Goal: Task Accomplishment & Management: Use online tool/utility

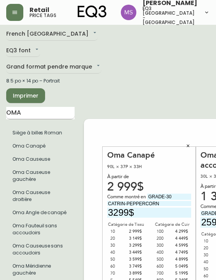
click at [24, 114] on input "OMA" at bounding box center [40, 113] width 68 height 12
click at [24, 111] on input "OMA" at bounding box center [40, 113] width 68 height 12
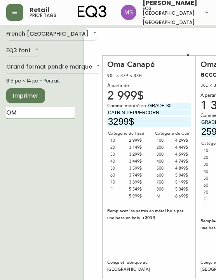
type input "O"
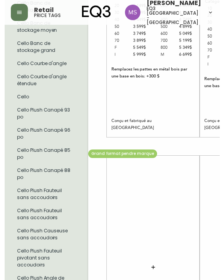
scroll to position [620, 0]
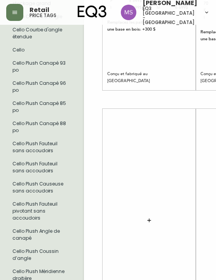
type input "CELLO"
click at [151, 218] on icon "button" at bounding box center [149, 221] width 6 height 6
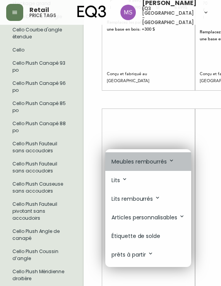
click at [149, 162] on p "Meubles rembourrés" at bounding box center [143, 161] width 63 height 9
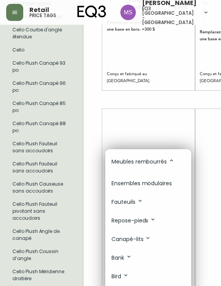
click at [149, 183] on p "Ensembles modulaires" at bounding box center [142, 184] width 60 height 8
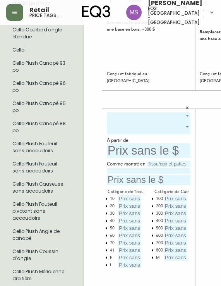
click at [112, 114] on body "Retail price tags Marlond Samedy eq3 montréal - st laurent French Canada fr_CA …" at bounding box center [110, 86] width 221 height 1412
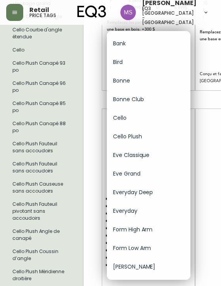
drag, startPoint x: 128, startPoint y: 120, endPoint x: 133, endPoint y: 136, distance: 16.6
click at [133, 136] on li "Cello Plush" at bounding box center [149, 136] width 84 height 19
type input "5"
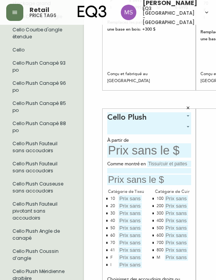
click at [129, 128] on body "Retail price tags Marlond Samedy eq3 montréal - st laurent French Canada fr_CA …" at bounding box center [108, 86] width 216 height 1412
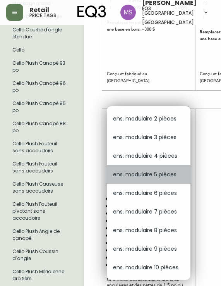
click at [147, 174] on li "ens. modulaire 5 pièces" at bounding box center [149, 174] width 84 height 19
type input "3"
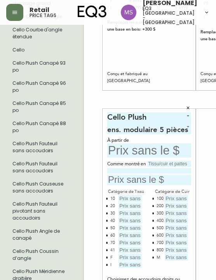
click at [128, 152] on input "text" at bounding box center [149, 150] width 84 height 14
type input "8147$"
click at [133, 182] on input "text" at bounding box center [149, 180] width 84 height 10
click at [155, 163] on input "text" at bounding box center [169, 164] width 44 height 6
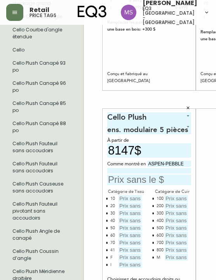
type input "ASPEN-PEBBLE"
click at [122, 171] on input at bounding box center [149, 170] width 84 height 5
type input "GRADE-30"
click at [119, 178] on input "text" at bounding box center [149, 180] width 84 height 10
click at [121, 195] on div "Catégorie de Tissu" at bounding box center [126, 191] width 38 height 7
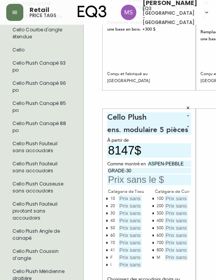
click at [122, 197] on input "text" at bounding box center [129, 198] width 23 height 7
type input "8147$"
click at [131, 206] on input "text" at bounding box center [129, 206] width 23 height 7
type input "8597$"
click at [124, 214] on input "text" at bounding box center [129, 213] width 23 height 7
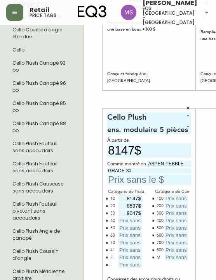
type input "9047$"
click at [126, 219] on input "text" at bounding box center [129, 221] width 23 height 7
type input "9497$"
click at [128, 228] on input "text" at bounding box center [129, 228] width 23 height 7
type input "9947$"
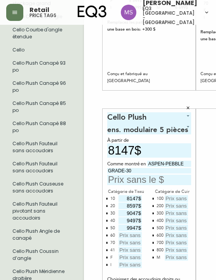
click at [129, 238] on input "text" at bounding box center [129, 235] width 23 height 7
type input "10397$"
click at [131, 243] on input "text" at bounding box center [129, 243] width 23 height 7
type input "10847$"
click at [132, 250] on input "text" at bounding box center [129, 250] width 23 height 7
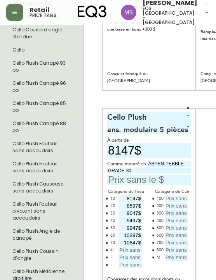
click at [112, 249] on div "41" at bounding box center [112, 250] width 5 height 7
click at [106, 250] on icon "button" at bounding box center [106, 250] width 2 height 2
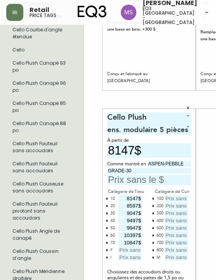
click at [125, 249] on input "text" at bounding box center [129, 250] width 23 height 7
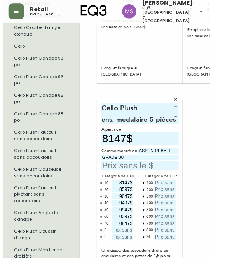
scroll to position [623, 0]
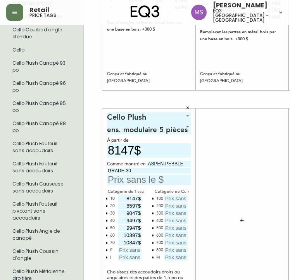
click at [107, 250] on icon "button" at bounding box center [107, 251] width 2 height 2
click at [124, 250] on input "text" at bounding box center [129, 250] width 23 height 7
type input "18047$"
click at [124, 264] on div "Cello Plush 5 ens. modulaire 5 pièces 3 À partir de 8147$ Comme montré en ASPEN…" at bounding box center [149, 220] width 84 height 216
click at [153, 258] on icon "button" at bounding box center [153, 258] width 2 height 2
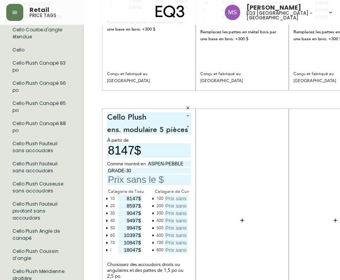
click at [169, 199] on input "text" at bounding box center [175, 198] width 23 height 7
type input "12097$"
click at [173, 206] on input "text" at bounding box center [175, 206] width 23 height 7
type input "12547$"
click at [173, 214] on input "text" at bounding box center [175, 213] width 23 height 7
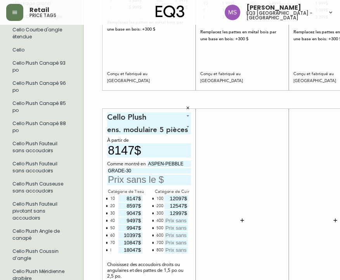
type input "12997$"
click at [174, 221] on input "text" at bounding box center [175, 221] width 23 height 7
type input "13447$"
click at [176, 229] on input "text" at bounding box center [175, 228] width 23 height 7
type input "13897$"
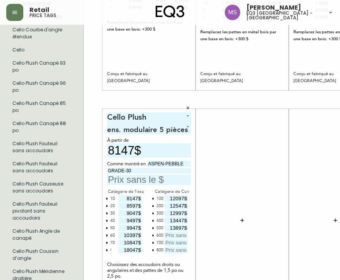
click at [176, 234] on input "text" at bounding box center [175, 235] width 23 height 7
type input "14347$"
click at [176, 241] on input "text" at bounding box center [175, 243] width 23 height 7
type input "14797$"
click at [172, 249] on input "text" at bounding box center [175, 250] width 23 height 7
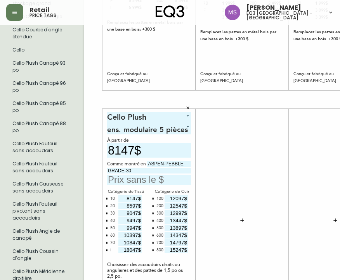
type input "15247$"
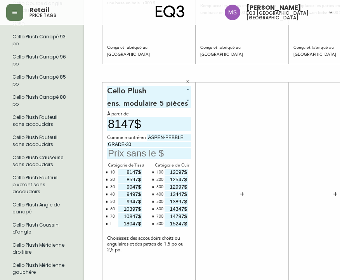
scroll to position [662, 0]
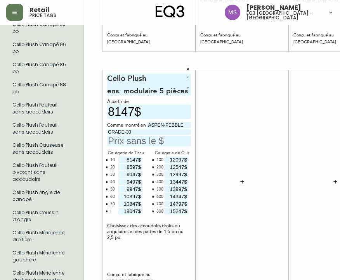
click at [117, 140] on input "text" at bounding box center [149, 141] width 84 height 10
type input "9047$"
click at [215, 124] on div at bounding box center [242, 182] width 84 height 216
click at [162, 130] on input "GRADE-30" at bounding box center [149, 131] width 84 height 5
click at [215, 181] on icon "button" at bounding box center [242, 182] width 6 height 6
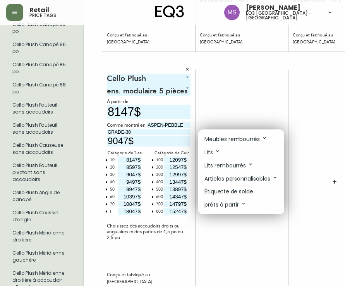
click at [43, 85] on div at bounding box center [172, 143] width 345 height 286
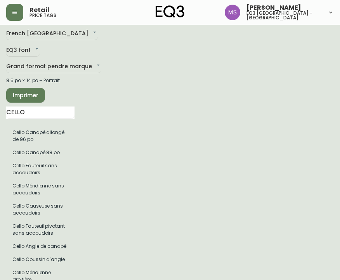
scroll to position [3, 0]
click at [31, 110] on input "CELLO" at bounding box center [40, 113] width 68 height 12
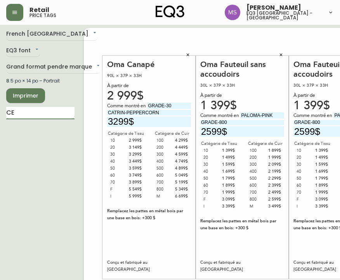
type input "C"
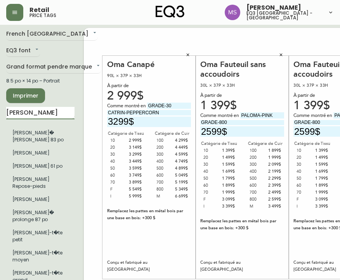
type input "[PERSON_NAME]"
click at [26, 157] on li "[PERSON_NAME]" at bounding box center [40, 153] width 68 height 13
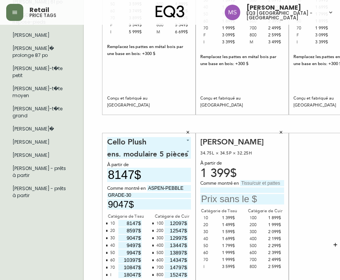
scroll to position [197, 0]
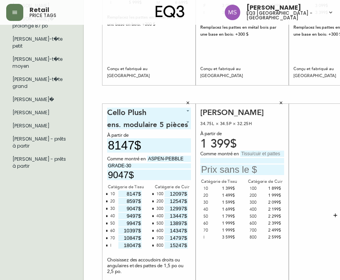
click at [215, 152] on input "text" at bounding box center [262, 154] width 44 height 6
type input "PALOMA-DEER"
click at [210, 159] on input at bounding box center [242, 160] width 84 height 5
type input "GRADE-800"
click at [215, 168] on input "text" at bounding box center [242, 170] width 84 height 10
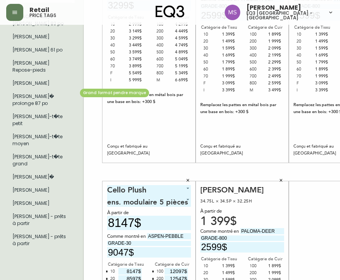
scroll to position [81, 0]
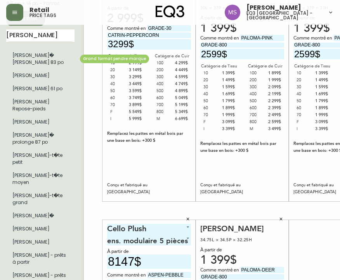
type input "2599$"
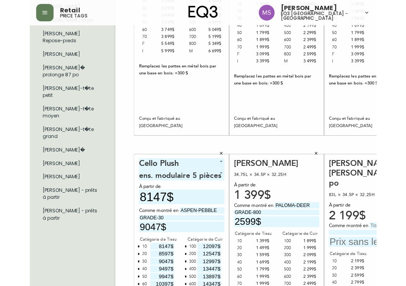
scroll to position [197, 0]
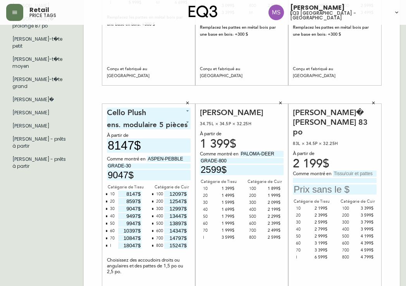
click at [215, 171] on input "text" at bounding box center [355, 174] width 44 height 6
type input "P"
type input "GRADE-800"
click at [215, 185] on input "text" at bounding box center [335, 190] width 84 height 10
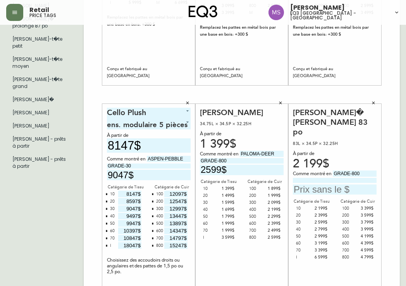
click at [215, 178] on input at bounding box center [335, 180] width 84 height 5
type input "PALOMA-DEEP GREEN"
click at [215, 185] on input "text" at bounding box center [335, 190] width 84 height 10
type input "4799$"
click at [215, 261] on div "Joan Fauteuil 34.75L × 34.5P × 32.25H À partir de 1 399$ Comme montré en PALOMA…" at bounding box center [242, 216] width 84 height 216
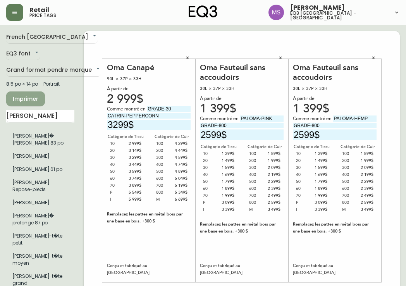
click at [27, 97] on span "Imprimer" at bounding box center [25, 99] width 26 height 10
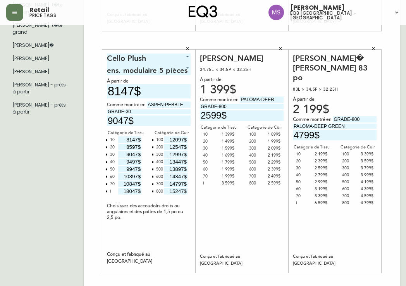
scroll to position [266, 0]
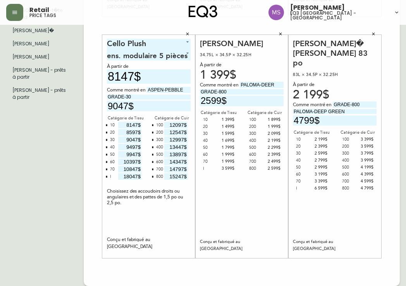
click at [132, 97] on input "GRADE-30" at bounding box center [149, 97] width 84 height 5
type input "GRADE-50"
click at [119, 107] on input "9047$" at bounding box center [149, 106] width 84 height 10
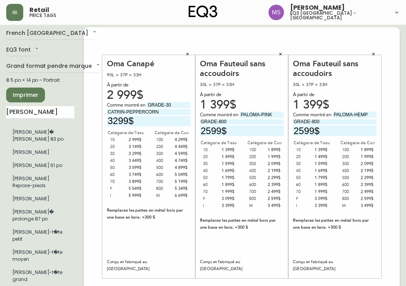
scroll to position [0, 0]
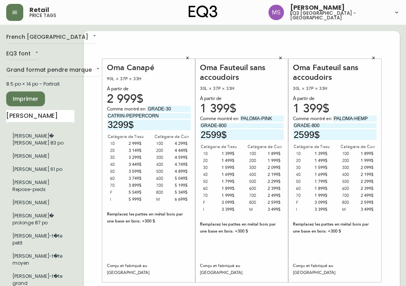
type input "9947$"
click at [22, 97] on span "Imprimer" at bounding box center [25, 99] width 26 height 10
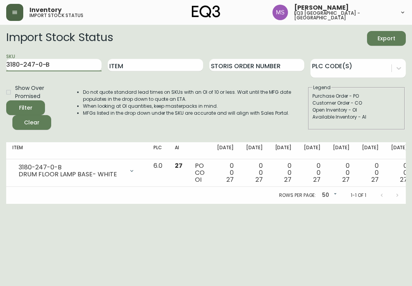
click at [19, 10] on button "button" at bounding box center [14, 12] width 17 height 17
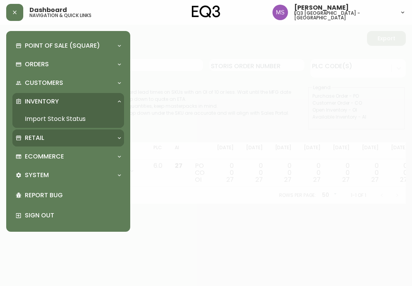
click at [45, 138] on div "Retail" at bounding box center [65, 138] width 98 height 9
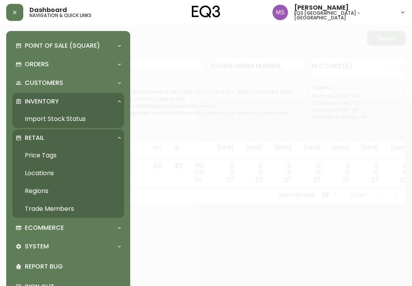
click at [46, 152] on link "Price Tags" at bounding box center [68, 156] width 112 height 18
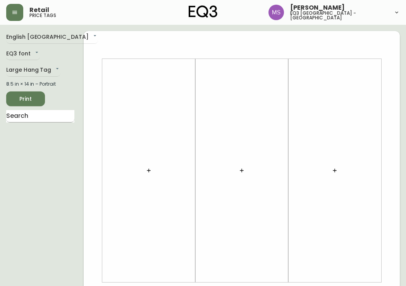
click at [29, 117] on input "text" at bounding box center [40, 116] width 68 height 12
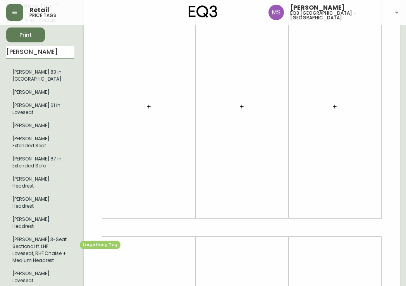
scroll to position [78, 0]
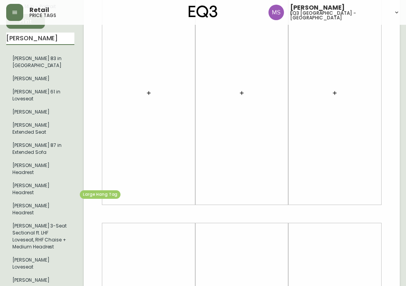
type input "[PERSON_NAME]"
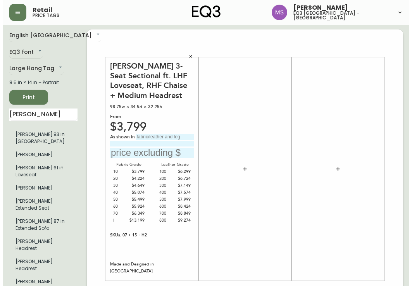
scroll to position [0, 0]
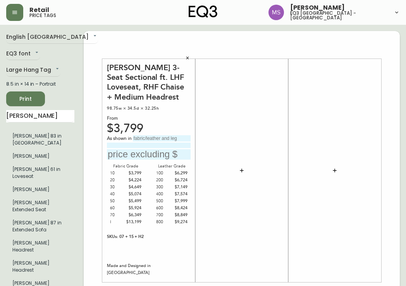
click at [138, 138] on input "text" at bounding box center [162, 138] width 58 height 6
type input "PANAMA-NATUREL"
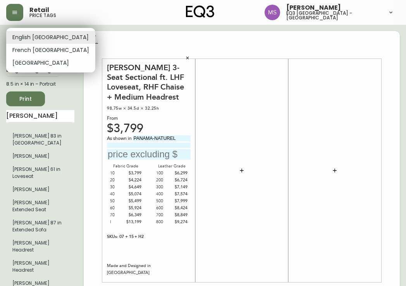
click at [41, 37] on body "Retail price tags [PERSON_NAME] eq3 [GEOGRAPHIC_DATA] - st laurent English [GEO…" at bounding box center [203, 276] width 406 height 552
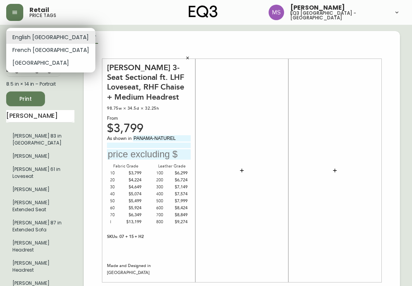
click at [32, 49] on li "French [GEOGRAPHIC_DATA]" at bounding box center [50, 50] width 89 height 13
type input "fr_CA"
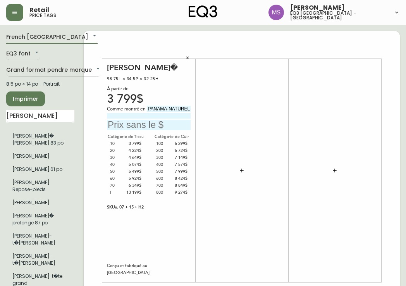
click at [113, 116] on input at bounding box center [149, 115] width 84 height 5
type input "GRADE 20"
click at [129, 123] on input "text" at bounding box center [149, 125] width 84 height 10
type input "4224$"
click at [140, 235] on div "[PERSON_NAME]� 98.75L × 34.5P × 32.25H À partir de 3 799$ Comme montré en [GEOG…" at bounding box center [149, 171] width 84 height 216
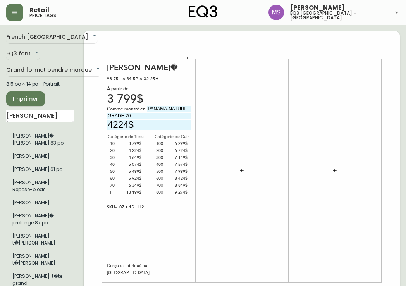
click at [36, 112] on input "[PERSON_NAME]" at bounding box center [40, 116] width 68 height 12
type input "J"
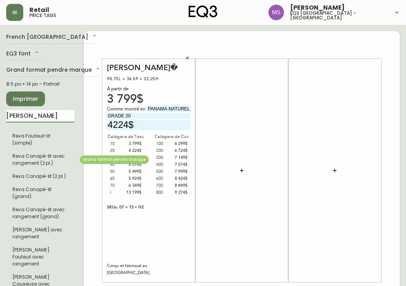
type input "[PERSON_NAME]"
click at [38, 161] on li "Reva Canapé-lit avec rangement (2 pl.)" at bounding box center [40, 160] width 68 height 20
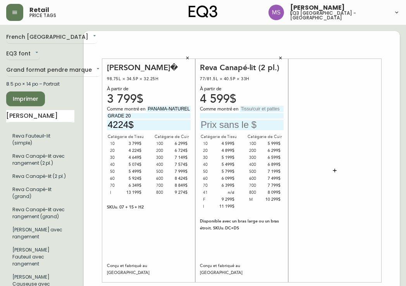
click at [231, 124] on input "text" at bounding box center [242, 125] width 84 height 10
click at [247, 108] on input "text" at bounding box center [262, 109] width 44 height 6
type input "ARCTIC- WOLF"
click at [311, 146] on div at bounding box center [335, 171] width 84 height 216
click at [216, 117] on input at bounding box center [242, 115] width 84 height 5
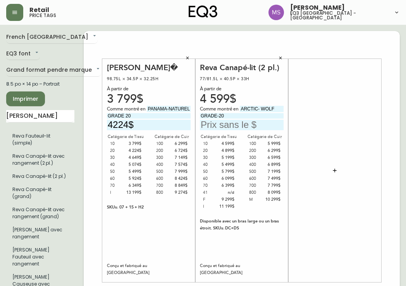
type input "GRADE-20"
click at [210, 123] on input "text" at bounding box center [242, 125] width 84 height 10
type input "4899$"
click at [323, 123] on div at bounding box center [335, 171] width 84 height 216
click at [334, 168] on icon "button" at bounding box center [335, 170] width 6 height 6
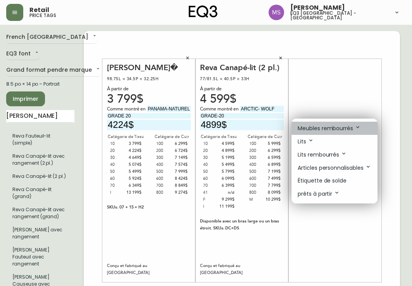
click at [325, 129] on p "Meubles rembourrés" at bounding box center [329, 128] width 63 height 9
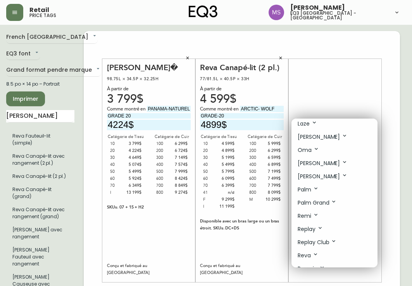
scroll to position [271, 0]
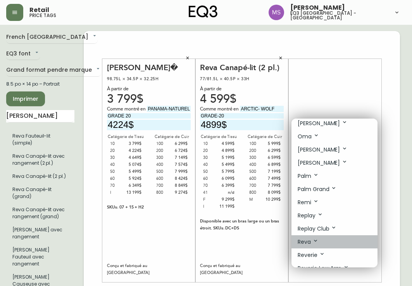
click at [314, 242] on icon at bounding box center [316, 241] width 6 height 6
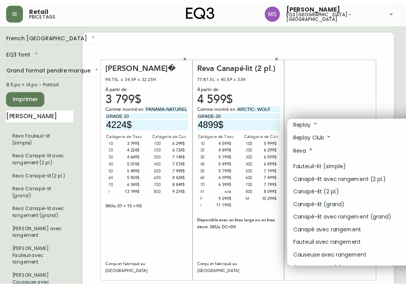
scroll to position [349, 0]
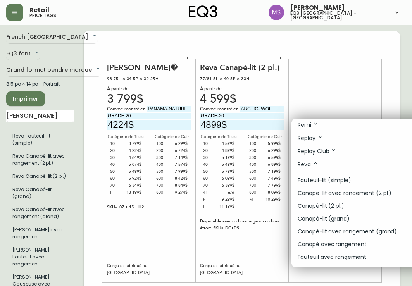
click at [352, 191] on p "Canapé-lit avec rangement (2 pl.)" at bounding box center [345, 193] width 94 height 8
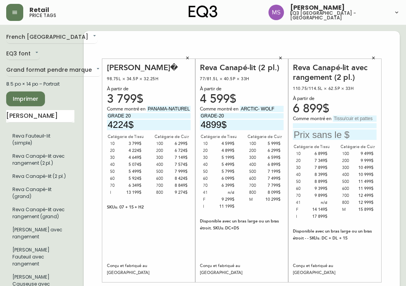
click at [343, 117] on input "text" at bounding box center [355, 119] width 44 height 6
type input "ARTIC-SNOW"
click at [309, 126] on input at bounding box center [335, 125] width 84 height 5
type input "GRADE-20"
click at [306, 135] on input "text" at bounding box center [335, 134] width 84 height 10
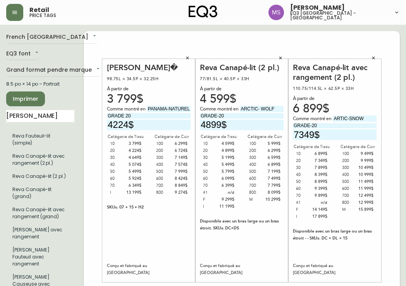
type input "7349$"
click at [338, 253] on div "[PERSON_NAME]-lit avec rangement (2 pl.) 110.75/114.5L × 62.5P × 33H À partir d…" at bounding box center [335, 171] width 84 height 216
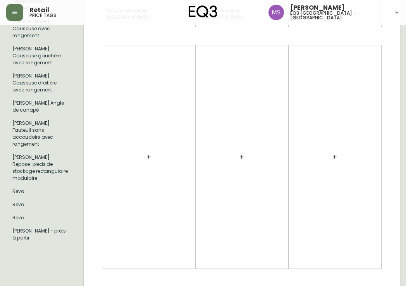
scroll to position [266, 0]
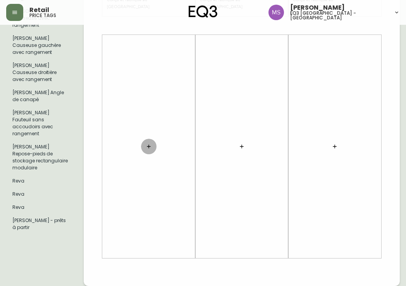
click at [148, 145] on icon "button" at bounding box center [149, 146] width 6 height 6
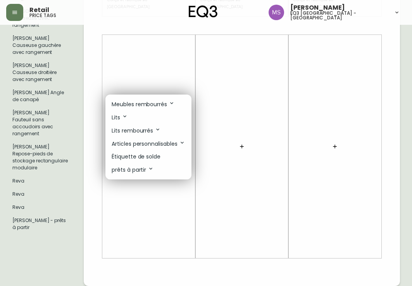
click at [141, 79] on div at bounding box center [206, 143] width 412 height 286
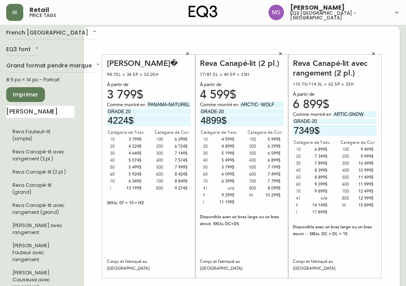
scroll to position [0, 0]
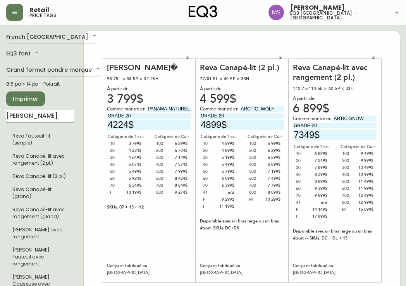
click at [27, 111] on input "[PERSON_NAME]" at bounding box center [40, 116] width 68 height 12
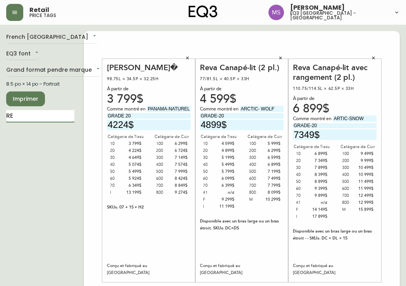
type input "R"
type input "RUBIX"
click at [25, 114] on input "RUBIX" at bounding box center [40, 116] width 68 height 12
click at [36, 138] on li "Repose-pieds Rubix" at bounding box center [40, 135] width 68 height 13
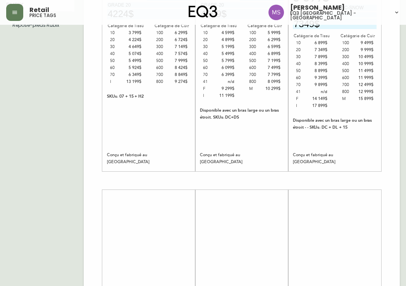
scroll to position [116, 0]
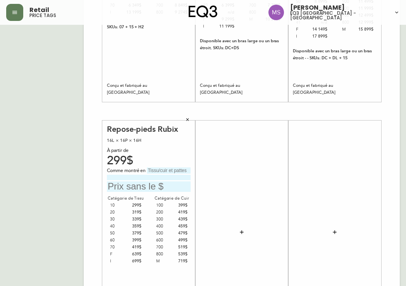
scroll to position [194, 0]
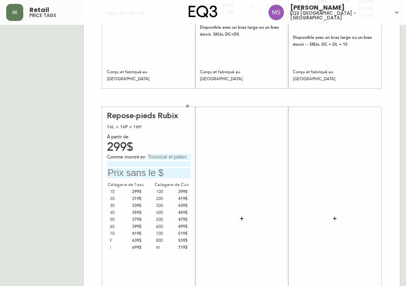
click at [159, 156] on input "text" at bounding box center [169, 157] width 44 height 6
click at [138, 162] on input at bounding box center [149, 163] width 84 height 5
type input "AREZZO-FRENCH BLUE"
click at [157, 155] on input "text" at bounding box center [169, 157] width 44 height 6
type input "GRADE-10"
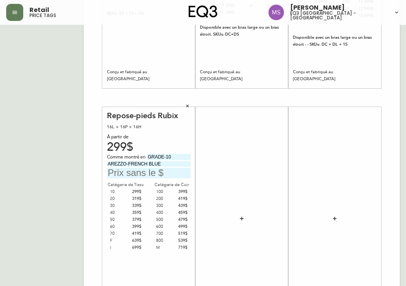
click at [133, 174] on input "text" at bounding box center [149, 173] width 84 height 10
type input "299$"
click at [151, 263] on div "Repose-pieds Rubix 16L × 16P × 16H À partir de 299$ Comme montré en GRADE-10 [G…" at bounding box center [149, 219] width 84 height 216
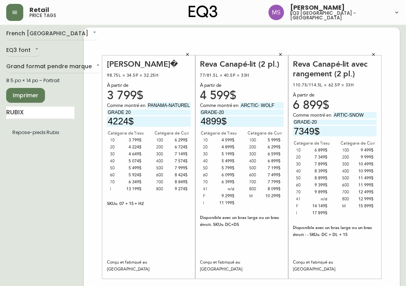
scroll to position [0, 0]
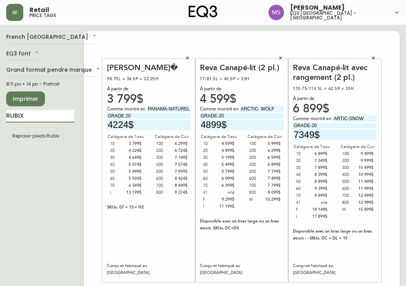
click at [30, 117] on input "RUBIX" at bounding box center [40, 116] width 68 height 12
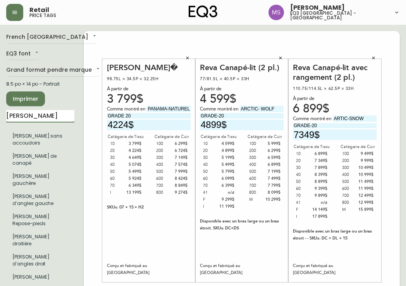
type input "[PERSON_NAME]"
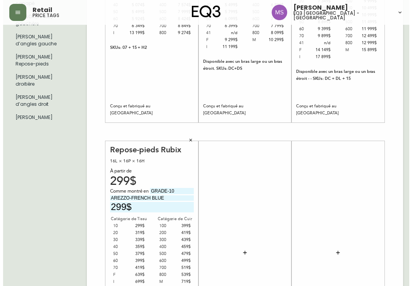
scroll to position [233, 0]
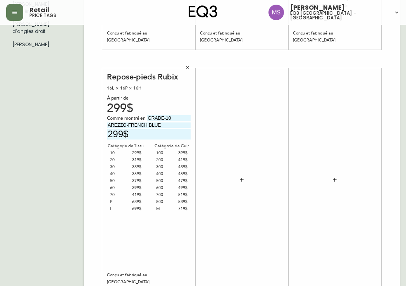
click at [241, 179] on icon "button" at bounding box center [242, 180] width 6 height 6
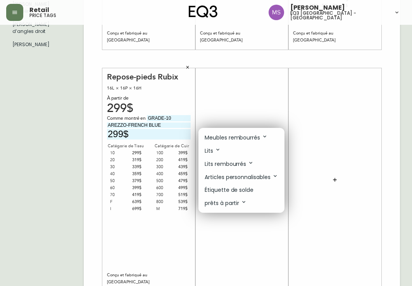
click at [232, 136] on p "Meubles rembourrés" at bounding box center [236, 137] width 63 height 9
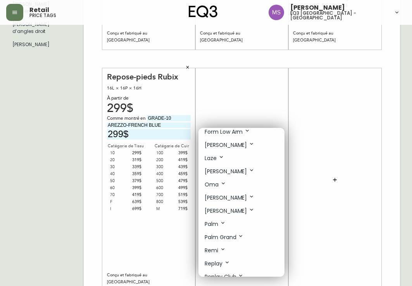
click at [222, 171] on p "[PERSON_NAME]" at bounding box center [230, 171] width 50 height 9
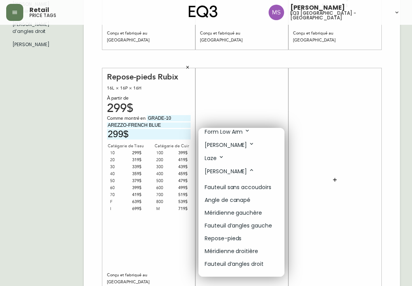
scroll to position [194, 0]
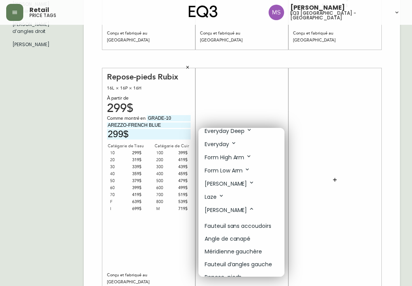
click at [221, 209] on p "[PERSON_NAME]" at bounding box center [230, 210] width 50 height 9
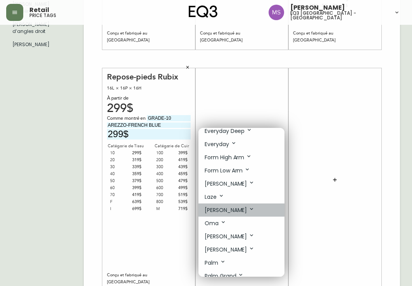
click at [220, 209] on p "[PERSON_NAME]" at bounding box center [230, 210] width 50 height 9
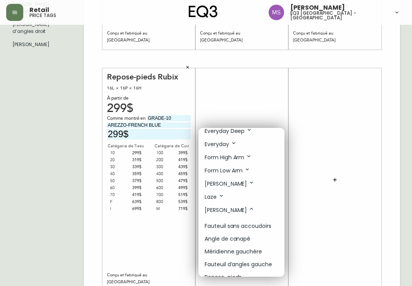
click at [221, 210] on p "[PERSON_NAME]" at bounding box center [230, 210] width 50 height 9
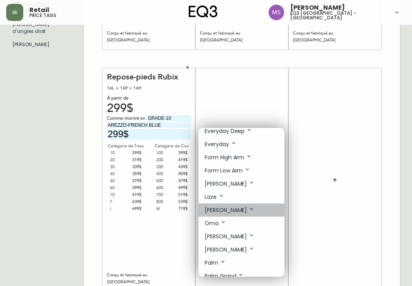
click at [224, 210] on p "[PERSON_NAME]" at bounding box center [230, 210] width 50 height 9
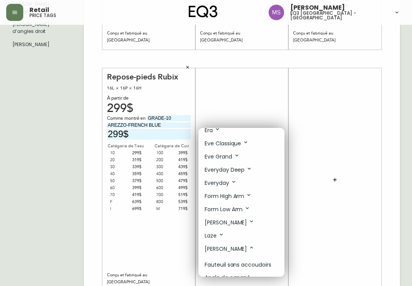
scroll to position [0, 0]
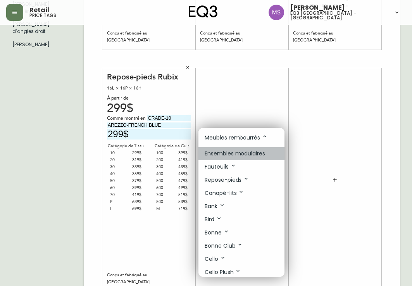
click at [240, 152] on p "Ensembles modulaires" at bounding box center [235, 154] width 60 height 8
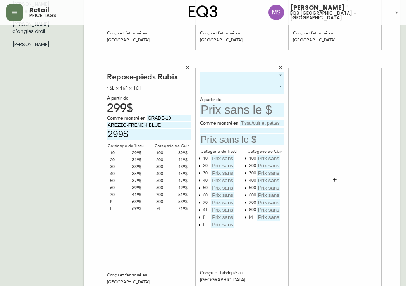
click at [224, 77] on body "Retail price tags [PERSON_NAME] eq3 [GEOGRAPHIC_DATA] - st laurent French [GEOG…" at bounding box center [203, 43] width 406 height 552
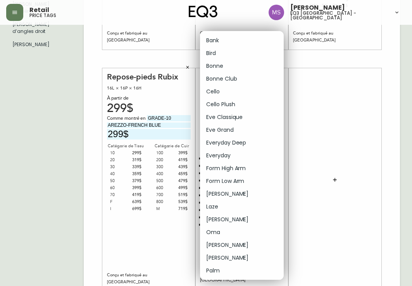
click at [222, 219] on li "[PERSON_NAME]" at bounding box center [242, 219] width 84 height 13
type input "14"
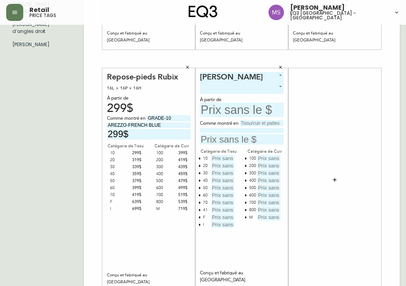
click at [225, 90] on body "Retail price tags [PERSON_NAME] eq3 [GEOGRAPHIC_DATA] - st laurent French [GEOG…" at bounding box center [203, 43] width 406 height 552
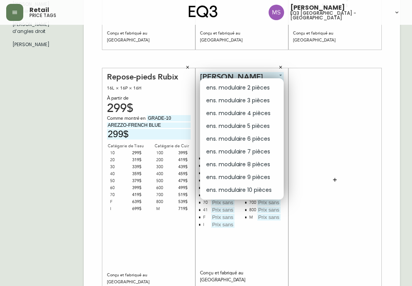
click at [240, 101] on li "ens. modulaire 3 pièces" at bounding box center [242, 100] width 84 height 13
type input "1"
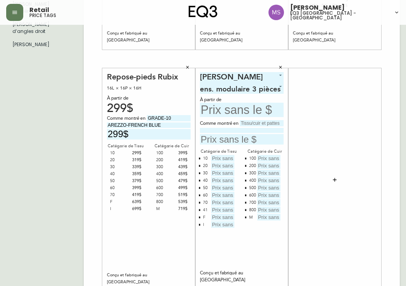
click at [220, 109] on input "text" at bounding box center [242, 110] width 84 height 14
click at [211, 108] on input "text" at bounding box center [242, 110] width 84 height 14
click at [216, 108] on input "text" at bounding box center [242, 110] width 84 height 14
click at [211, 111] on input "text" at bounding box center [242, 110] width 84 height 14
click at [244, 123] on input "text" at bounding box center [262, 123] width 44 height 6
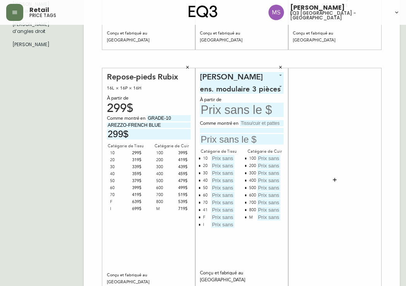
click at [223, 131] on input at bounding box center [242, 130] width 84 height 5
type input "[PERSON_NAME]-[GEOGRAPHIC_DATA] LINEN"
click at [249, 125] on input "text" at bounding box center [262, 123] width 44 height 6
type input "GRADE-30"
click at [222, 140] on input "text" at bounding box center [242, 139] width 84 height 10
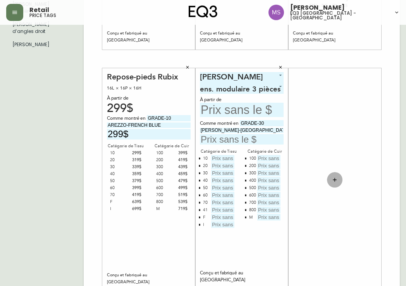
click at [335, 178] on icon "button" at bounding box center [335, 180] width 6 height 6
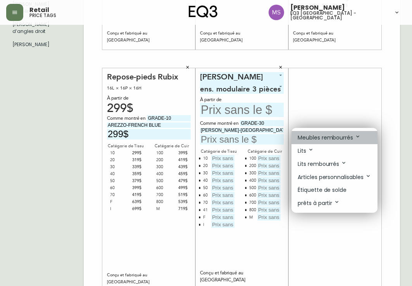
click at [328, 137] on p "Meubles rembourrés" at bounding box center [329, 137] width 63 height 9
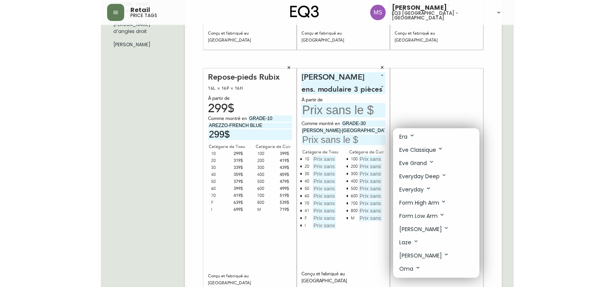
scroll to position [194, 0]
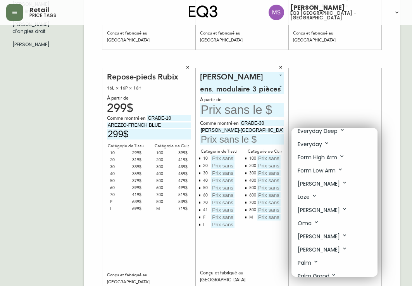
click at [314, 210] on p "[PERSON_NAME]" at bounding box center [323, 210] width 50 height 9
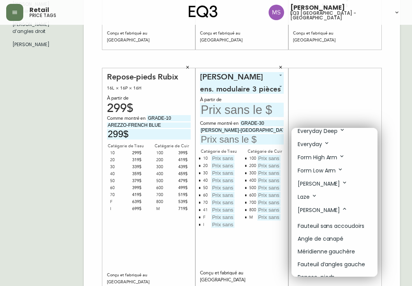
click at [331, 225] on p "Fauteuil sans accoudoirs" at bounding box center [331, 226] width 67 height 8
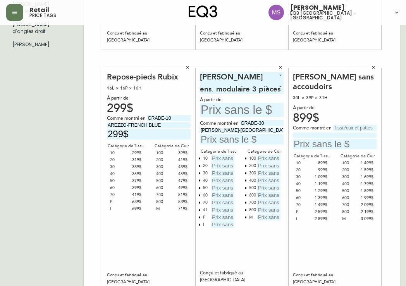
click at [373, 67] on icon "button" at bounding box center [374, 67] width 3 height 3
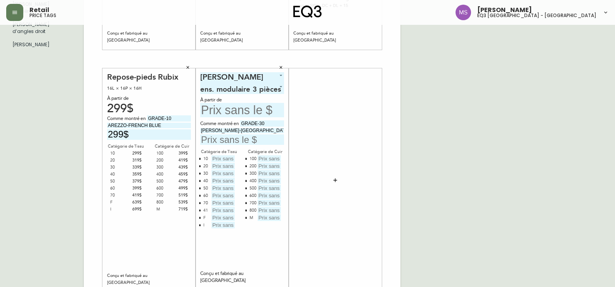
click at [224, 109] on input "text" at bounding box center [242, 110] width 84 height 14
type input "3749$"
click at [221, 140] on input "text" at bounding box center [242, 139] width 84 height 10
click at [216, 159] on input "text" at bounding box center [222, 158] width 23 height 7
type input "3749$"
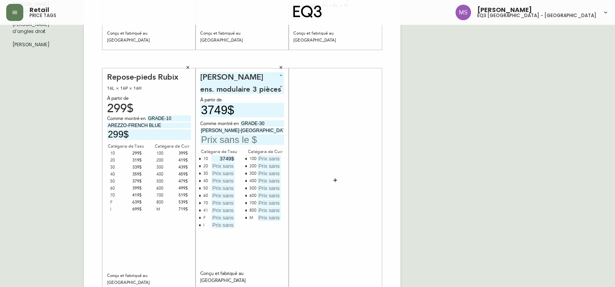
click at [262, 159] on input "text" at bounding box center [268, 158] width 23 height 7
click at [245, 216] on button "button" at bounding box center [246, 217] width 6 height 6
click at [199, 216] on icon "button" at bounding box center [200, 217] width 2 height 2
click at [273, 158] on input "599$" at bounding box center [268, 158] width 23 height 7
type input "5999$"
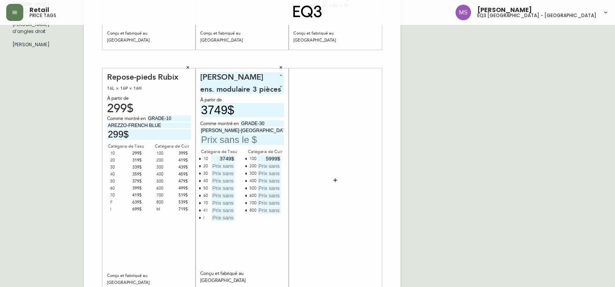
click at [224, 166] on input "text" at bounding box center [222, 165] width 23 height 7
type input "4099$"
click at [222, 172] on input "text" at bounding box center [222, 173] width 23 height 7
type input "4449$"
click at [223, 179] on input "text" at bounding box center [222, 180] width 23 height 7
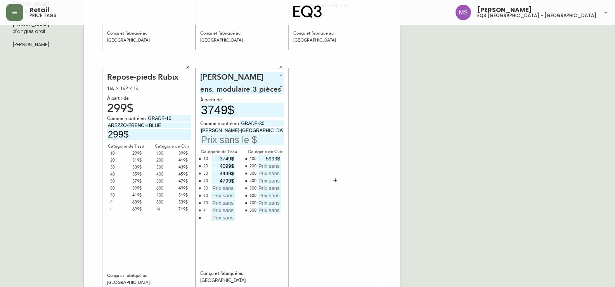
type input "4799$"
click at [222, 190] on input "text" at bounding box center [222, 188] width 23 height 7
type input "5149$"
click at [219, 195] on input "text" at bounding box center [222, 195] width 23 height 7
type input "5499$"
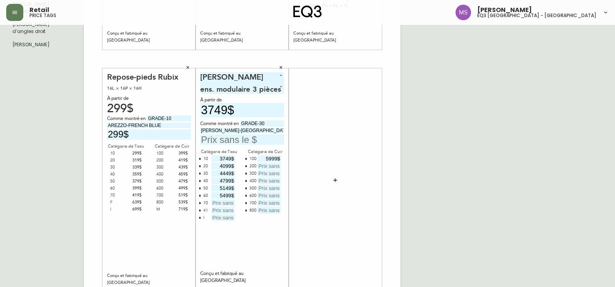
click at [220, 203] on input "text" at bounding box center [222, 202] width 23 height 7
type input "5849$"
click at [199, 209] on icon "button" at bounding box center [200, 210] width 2 height 2
click at [267, 166] on input "text" at bounding box center [268, 165] width 23 height 7
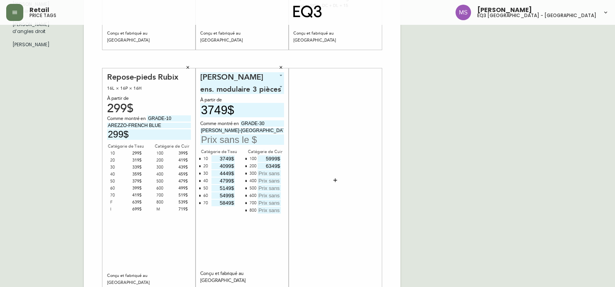
type input "6349$"
click at [270, 172] on input "text" at bounding box center [268, 173] width 23 height 7
type input "6699$"
click at [266, 182] on input "text" at bounding box center [268, 180] width 23 height 7
type input "7049$"
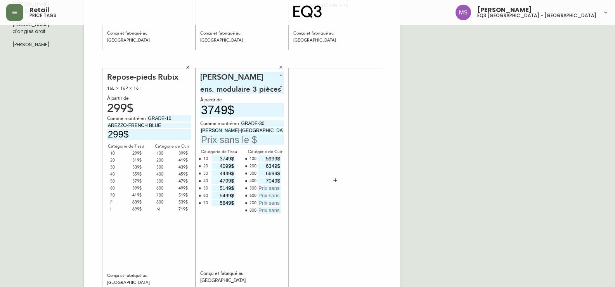
click at [267, 185] on input "text" at bounding box center [268, 188] width 23 height 7
type input "7399$"
click at [268, 195] on input "text" at bounding box center [268, 195] width 23 height 7
type input "7749$"
click at [266, 203] on input "text" at bounding box center [268, 202] width 23 height 7
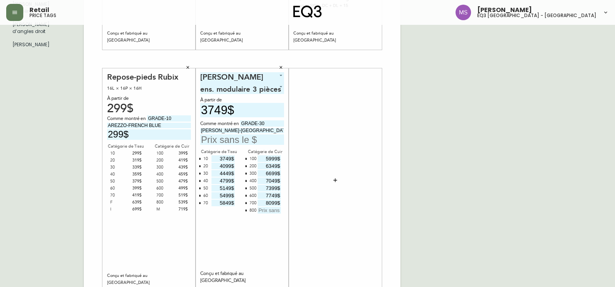
type input "8099$"
click at [268, 211] on input "text" at bounding box center [268, 210] width 23 height 7
type input "8449$"
click at [249, 236] on div "[PERSON_NAME] 14 ens. modulaire 3 pièces 1 À partir de 3749$ Comme montré en GR…" at bounding box center [242, 180] width 84 height 216
click at [19, 190] on div "French Canada fr_CA EQ3 font EQ3 Grand format pendre marque large 8.5 po × 14 p…" at bounding box center [45, 58] width 78 height 521
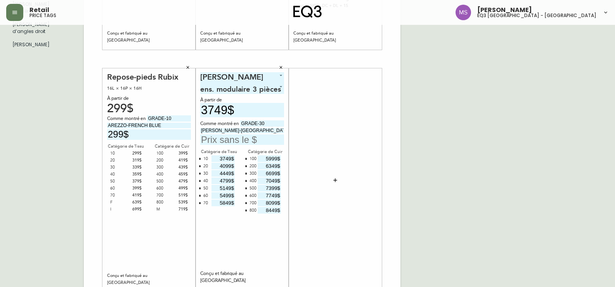
click at [10, 192] on div "French Canada fr_CA EQ3 font EQ3 Grand format pendre marque large 8.5 po × 14 p…" at bounding box center [45, 58] width 78 height 521
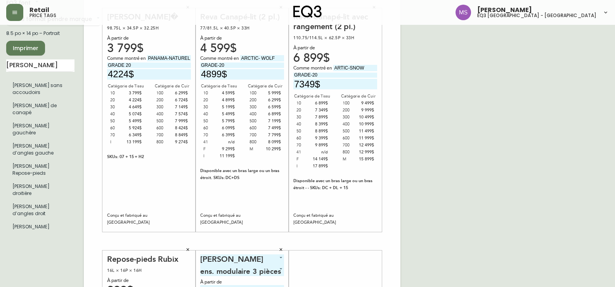
scroll to position [0, 0]
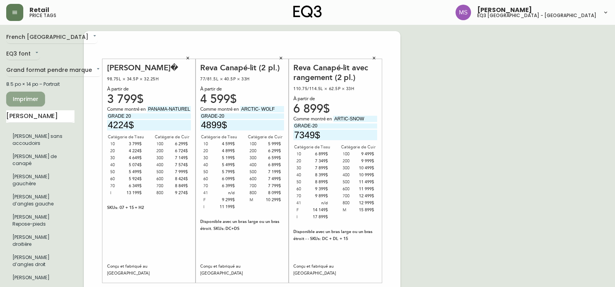
click at [31, 93] on button "Imprimer" at bounding box center [25, 99] width 39 height 15
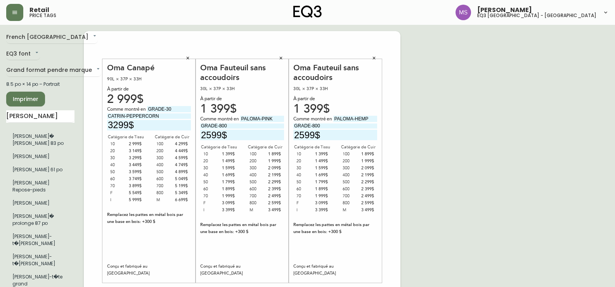
click at [24, 99] on span "Imprimer" at bounding box center [25, 99] width 26 height 10
